Goal: Transaction & Acquisition: Purchase product/service

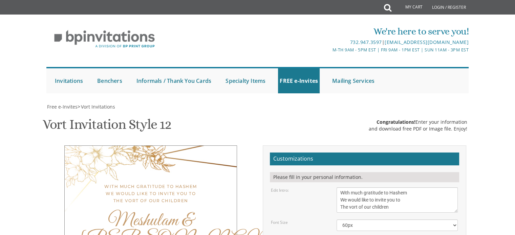
scroll to position [74, 0]
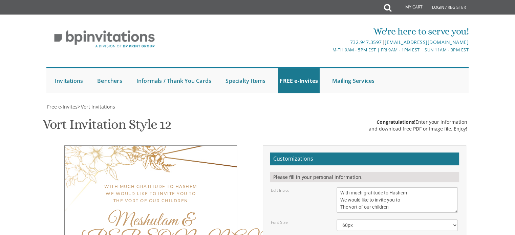
type textarea "Wednesday, September 3rd seven o'clock pm Bnei Torah of Clifton 614 Passaic Ave…"
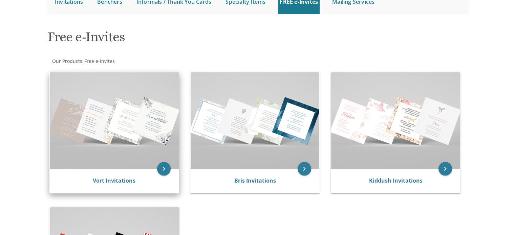
scroll to position [80, 0]
click at [165, 171] on icon "keyboard_arrow_right" at bounding box center [164, 169] width 14 height 14
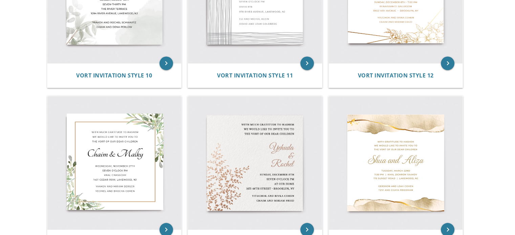
scroll to position [726, 0]
click at [419, 158] on img at bounding box center [396, 163] width 134 height 134
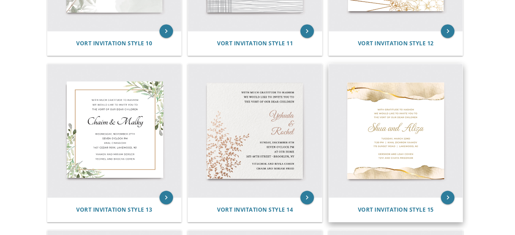
scroll to position [759, 0]
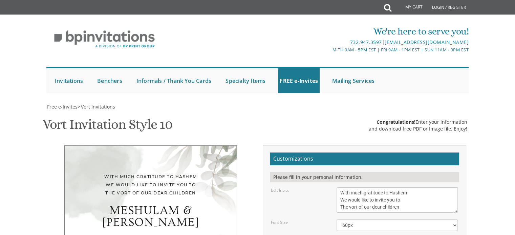
scroll to position [99, 0]
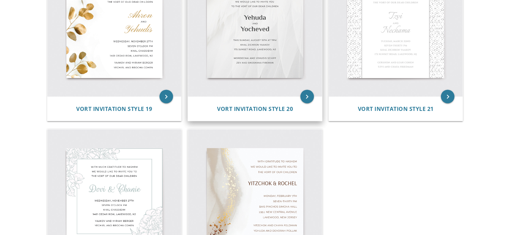
scroll to position [1222, 0]
